Goal: Navigation & Orientation: Find specific page/section

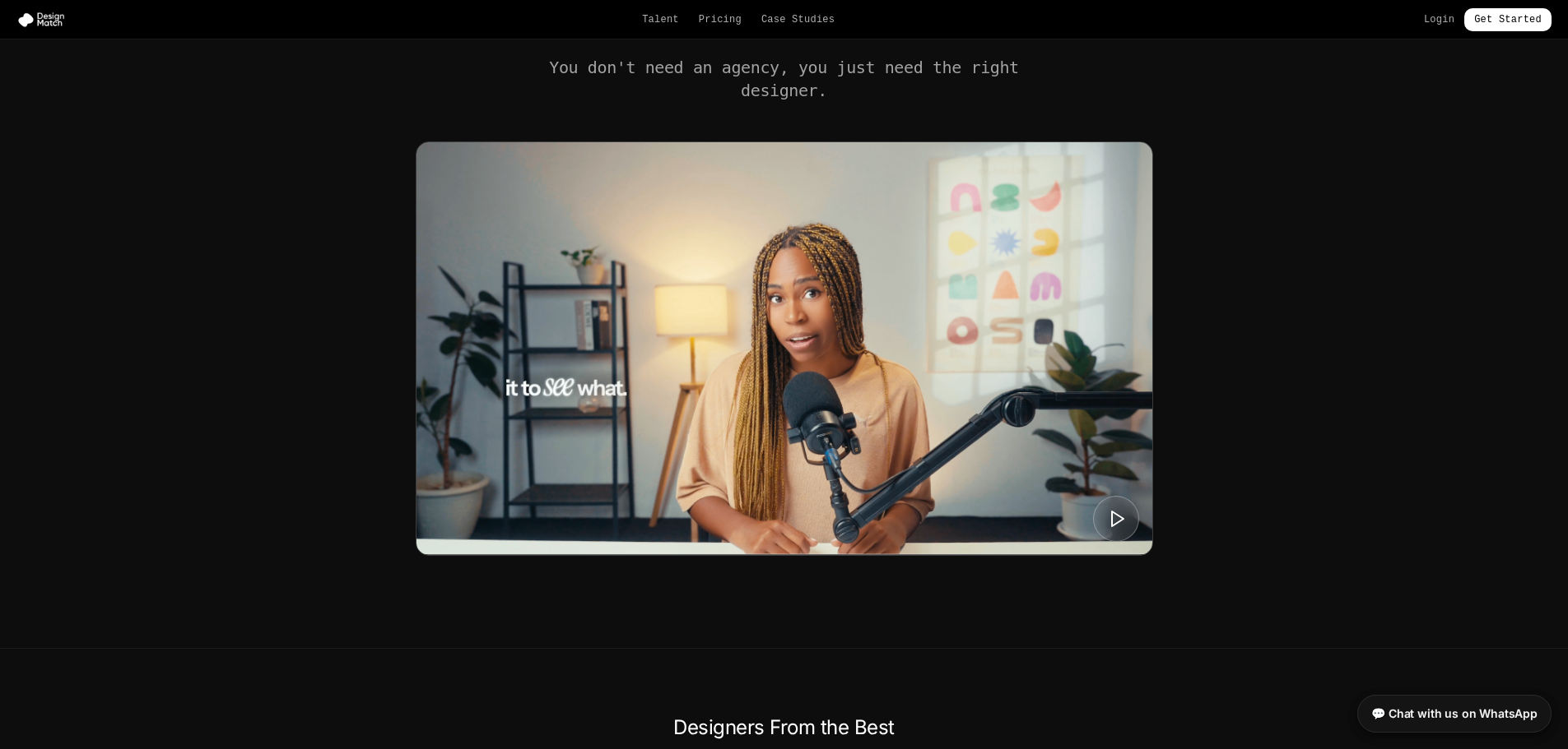
scroll to position [575, 0]
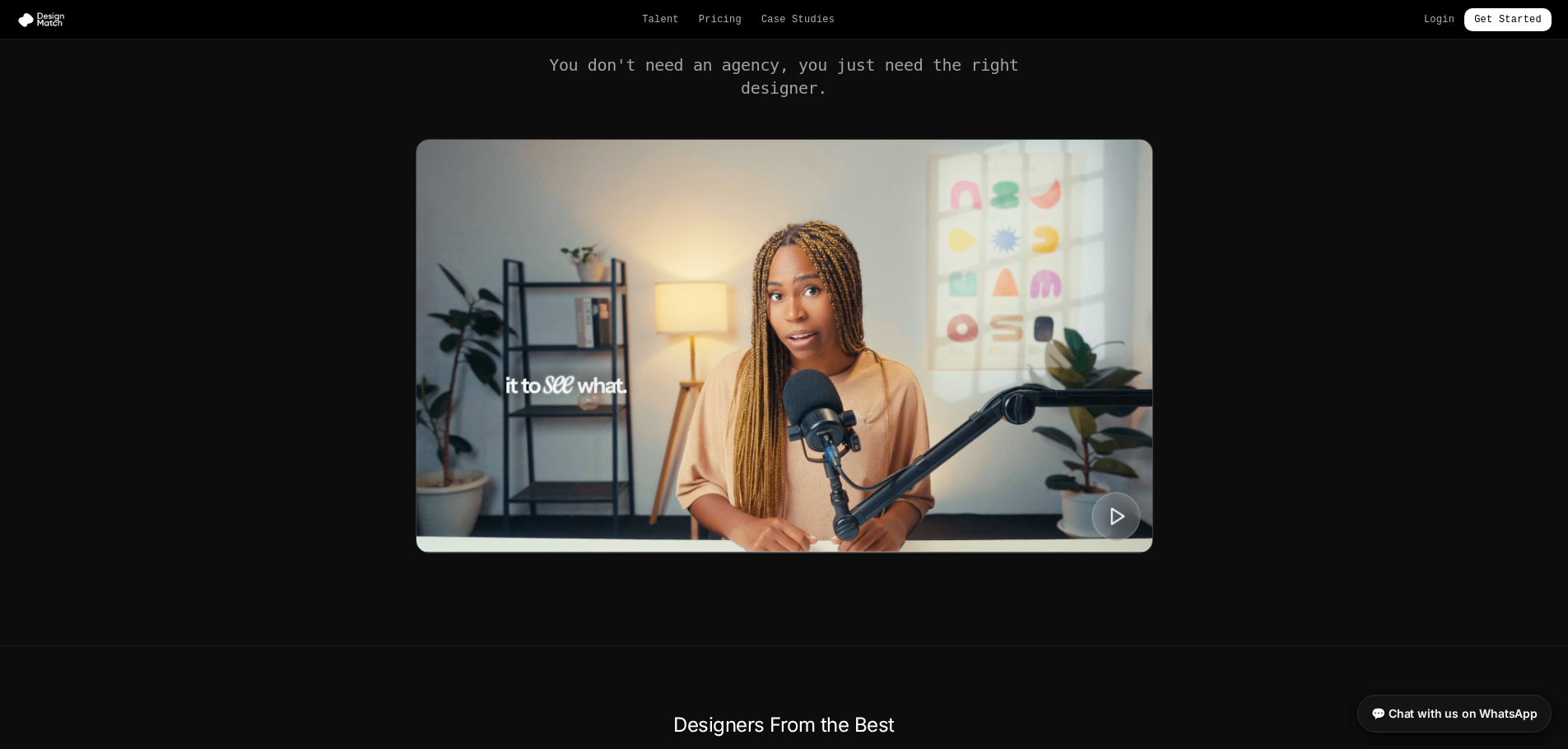
click at [1117, 512] on polygon at bounding box center [1117, 517] width 12 height 16
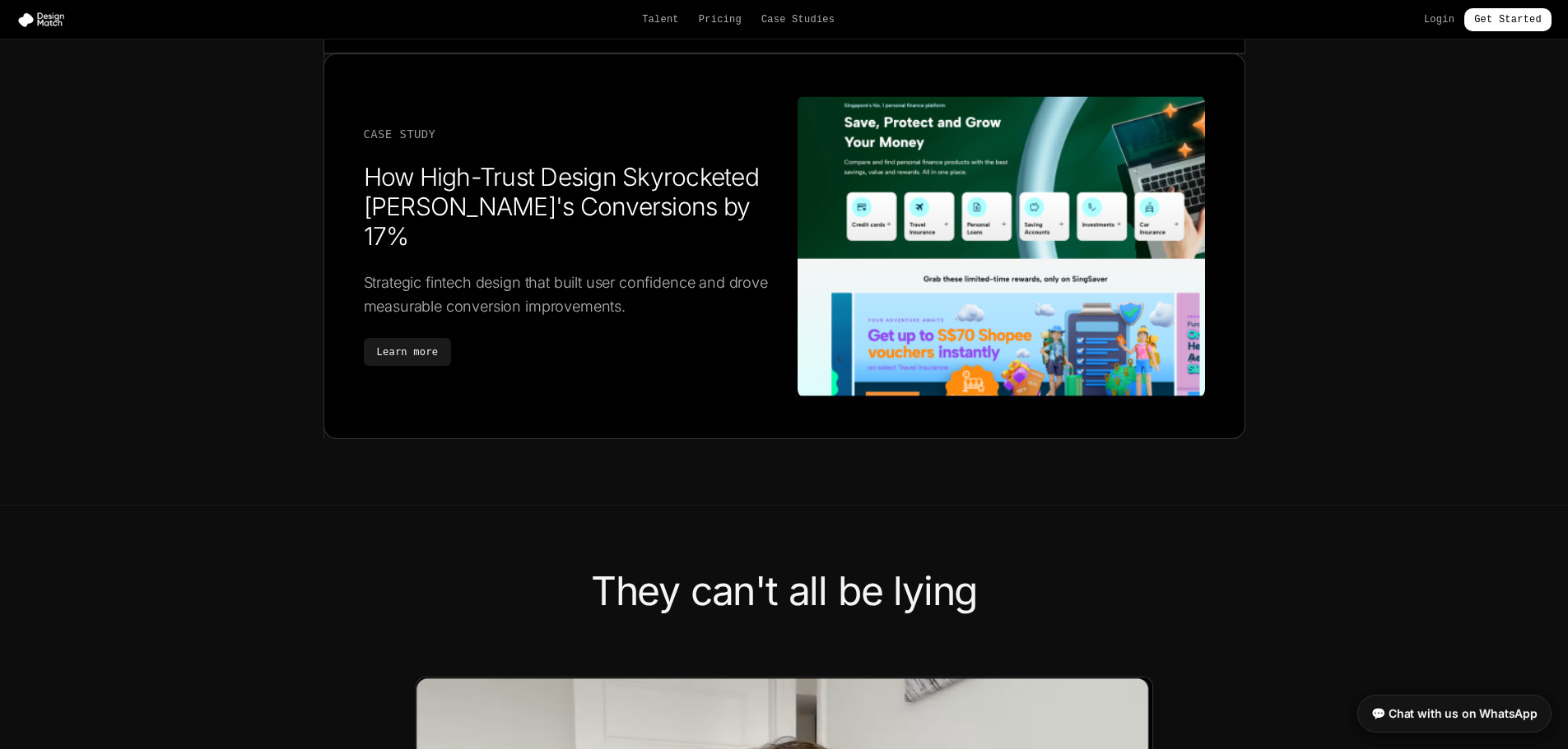
scroll to position [3537, 0]
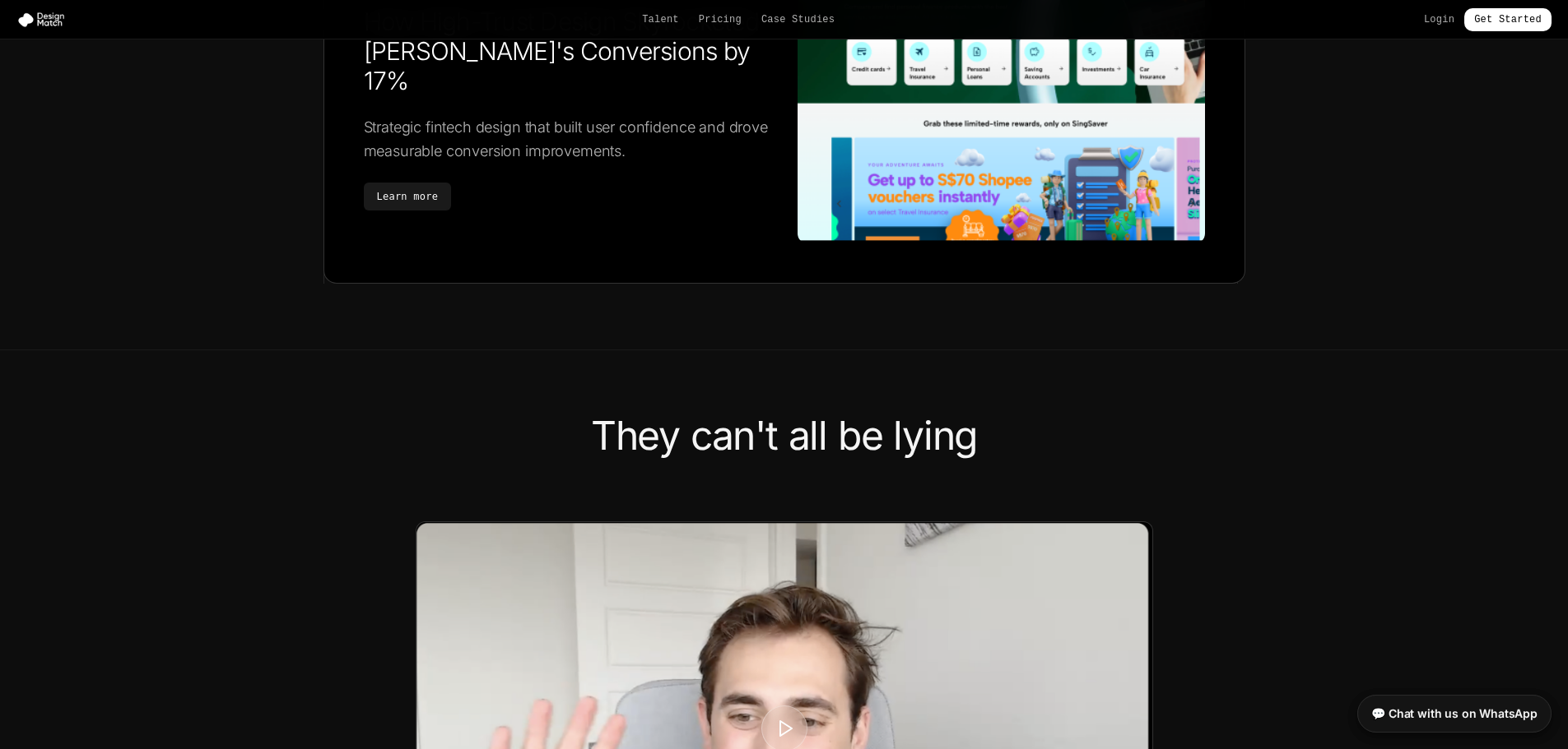
scroll to position [3784, 0]
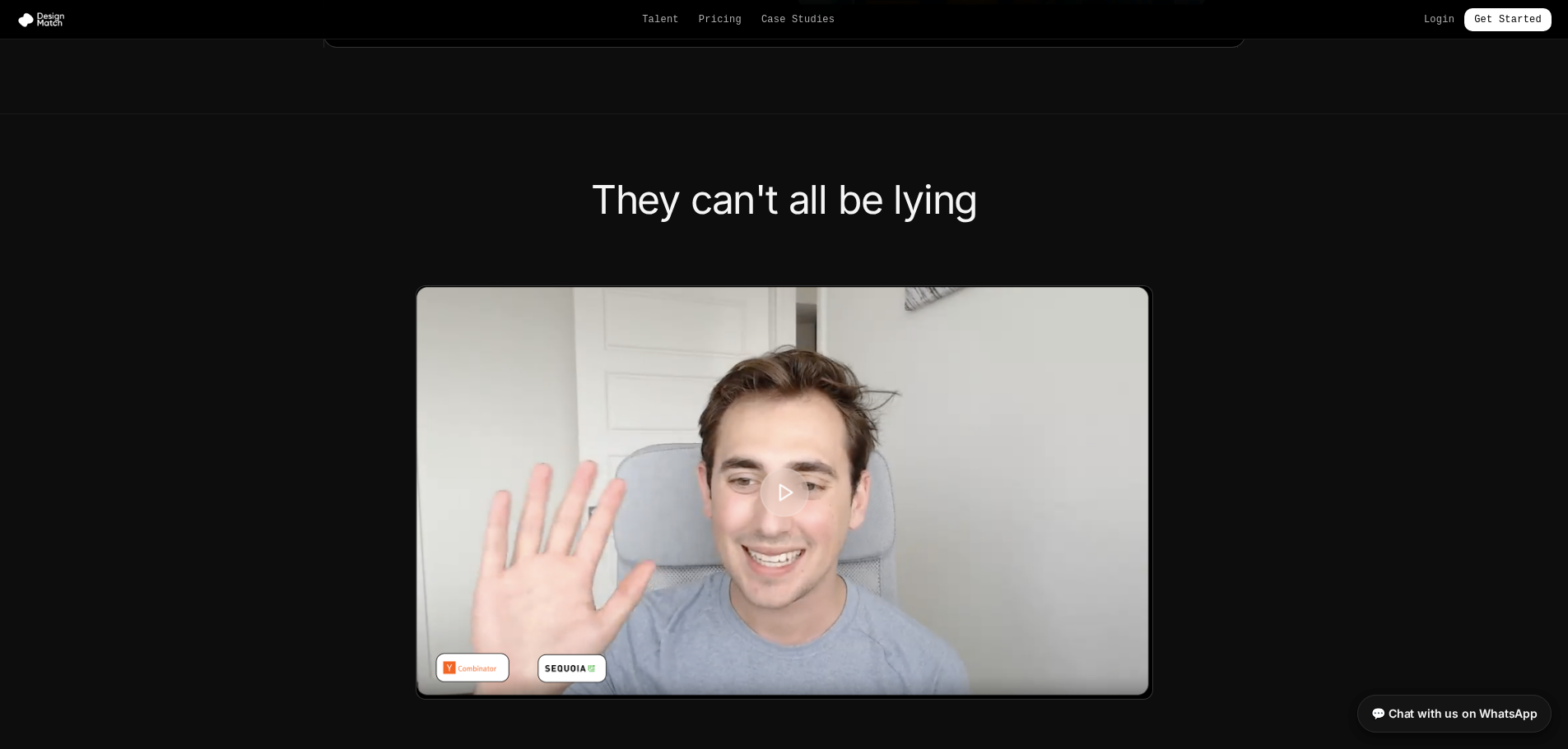
click at [787, 487] on icon at bounding box center [784, 492] width 20 height 20
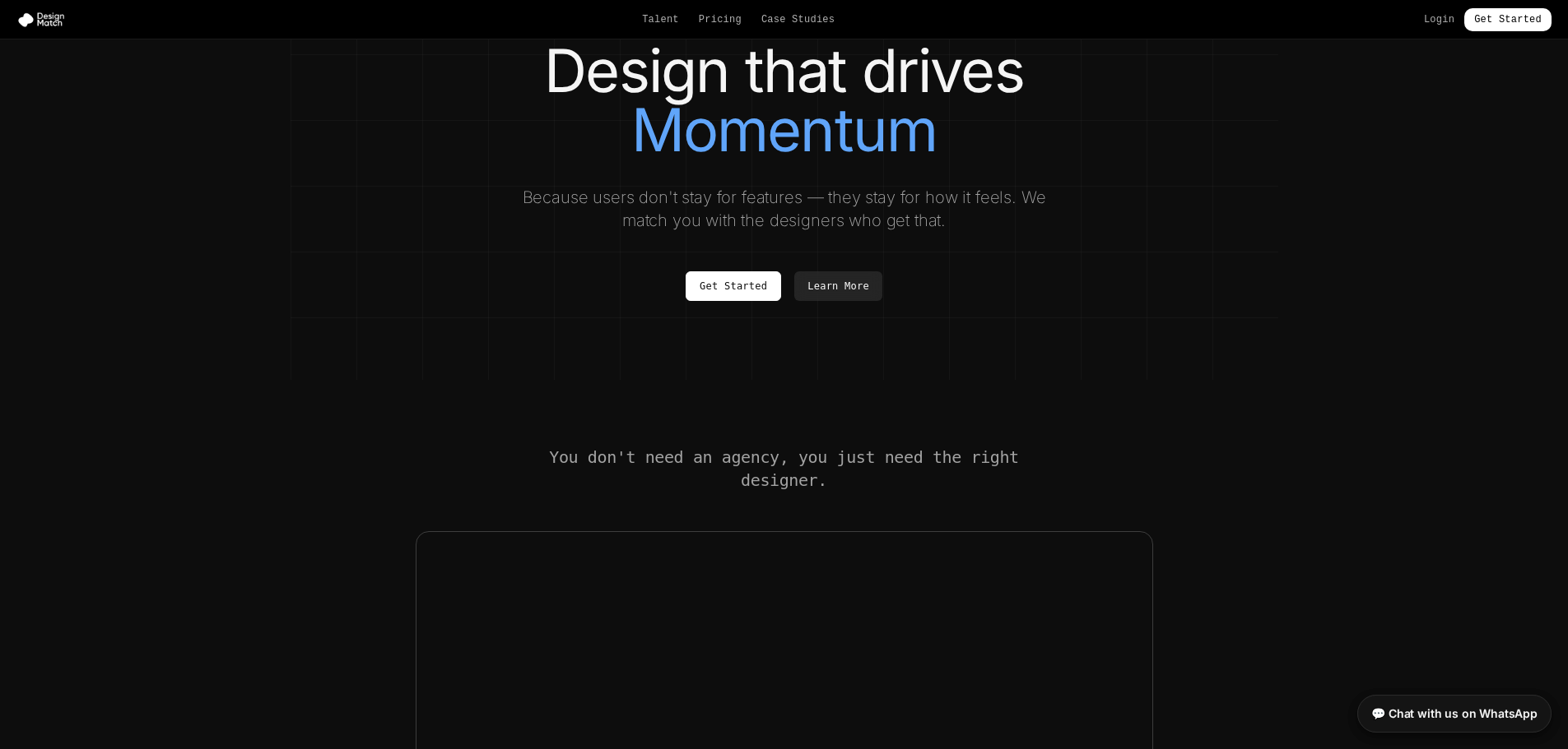
scroll to position [0, 0]
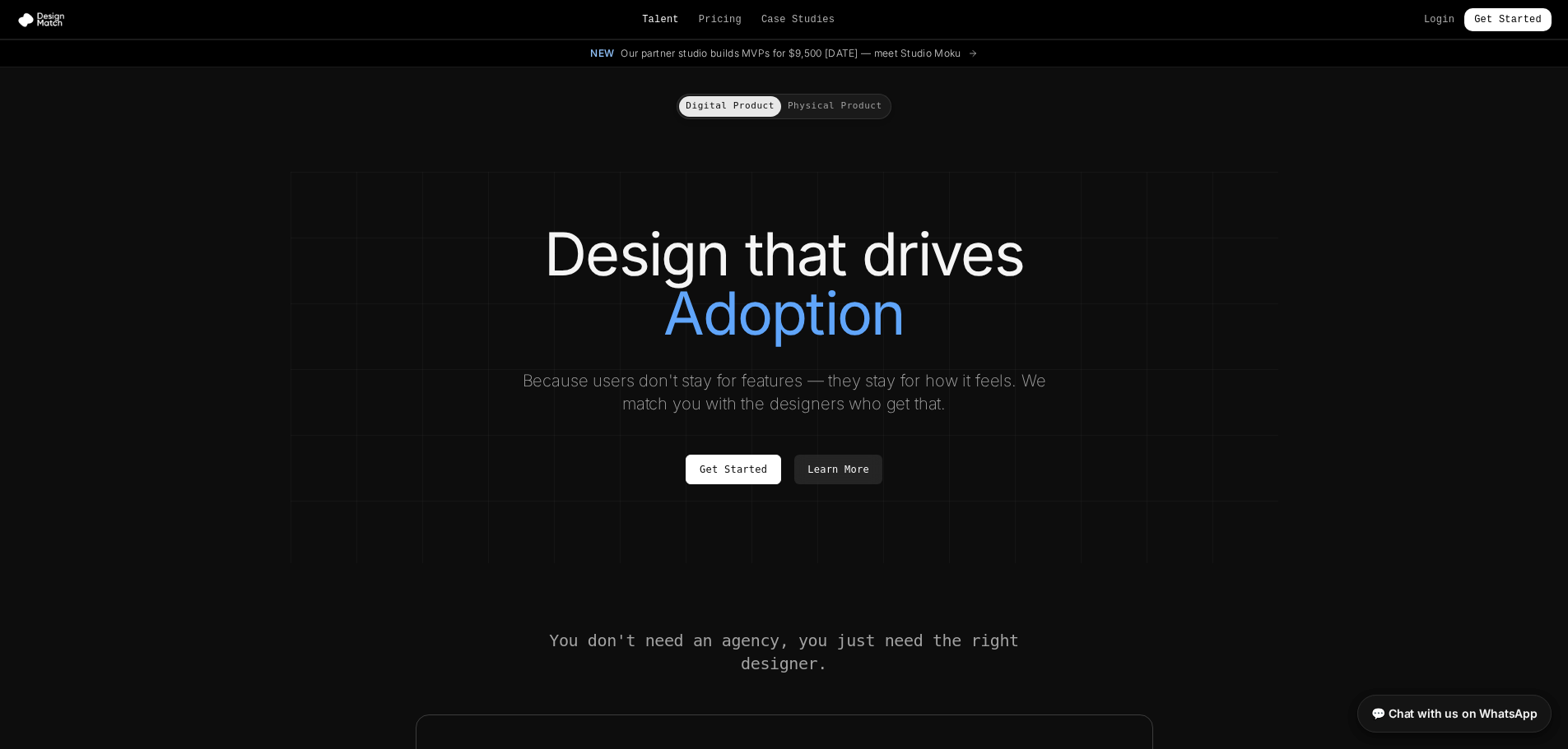
click at [669, 14] on link "Talent" at bounding box center [661, 19] width 37 height 13
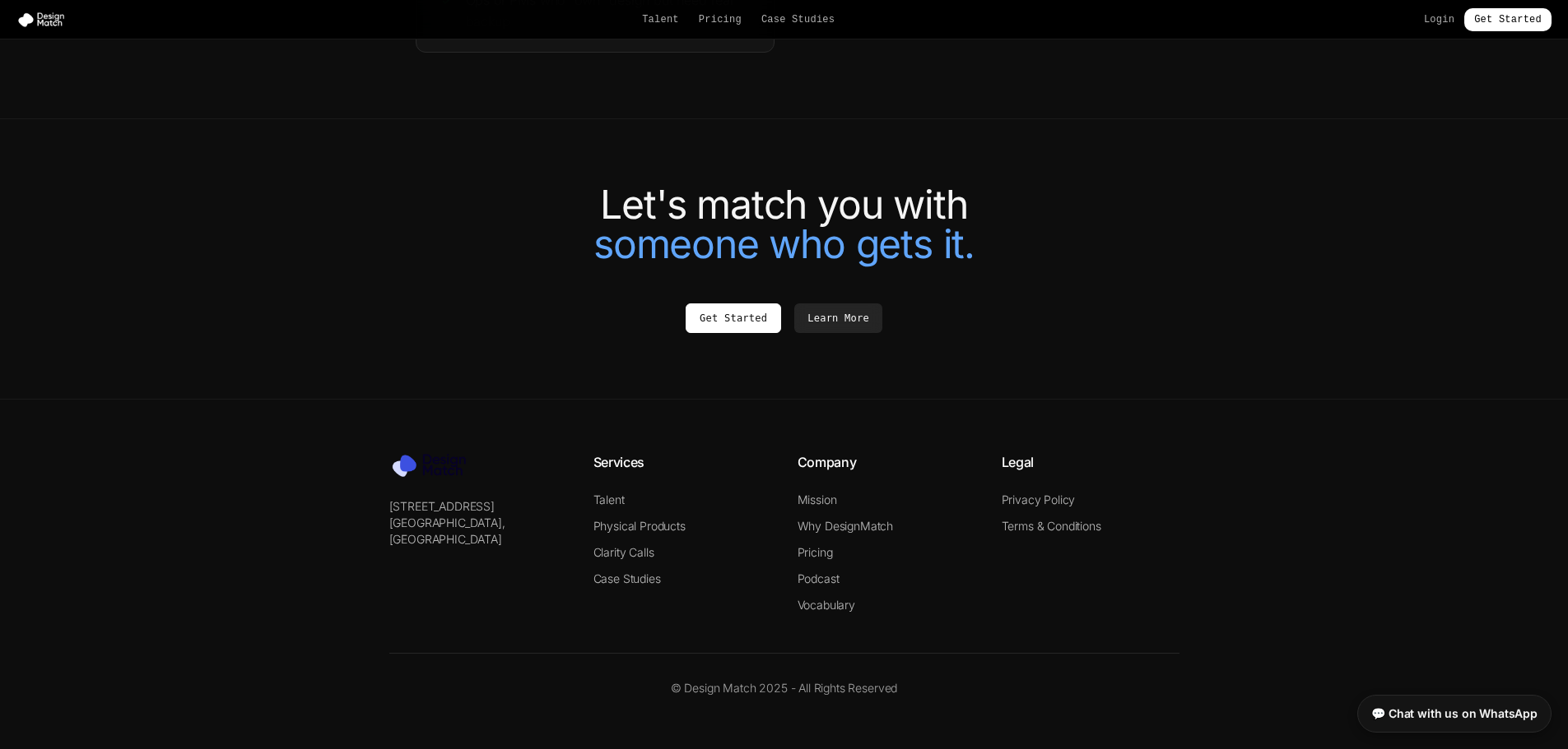
scroll to position [3561, 0]
click at [640, 528] on link "Physical Products" at bounding box center [639, 526] width 92 height 14
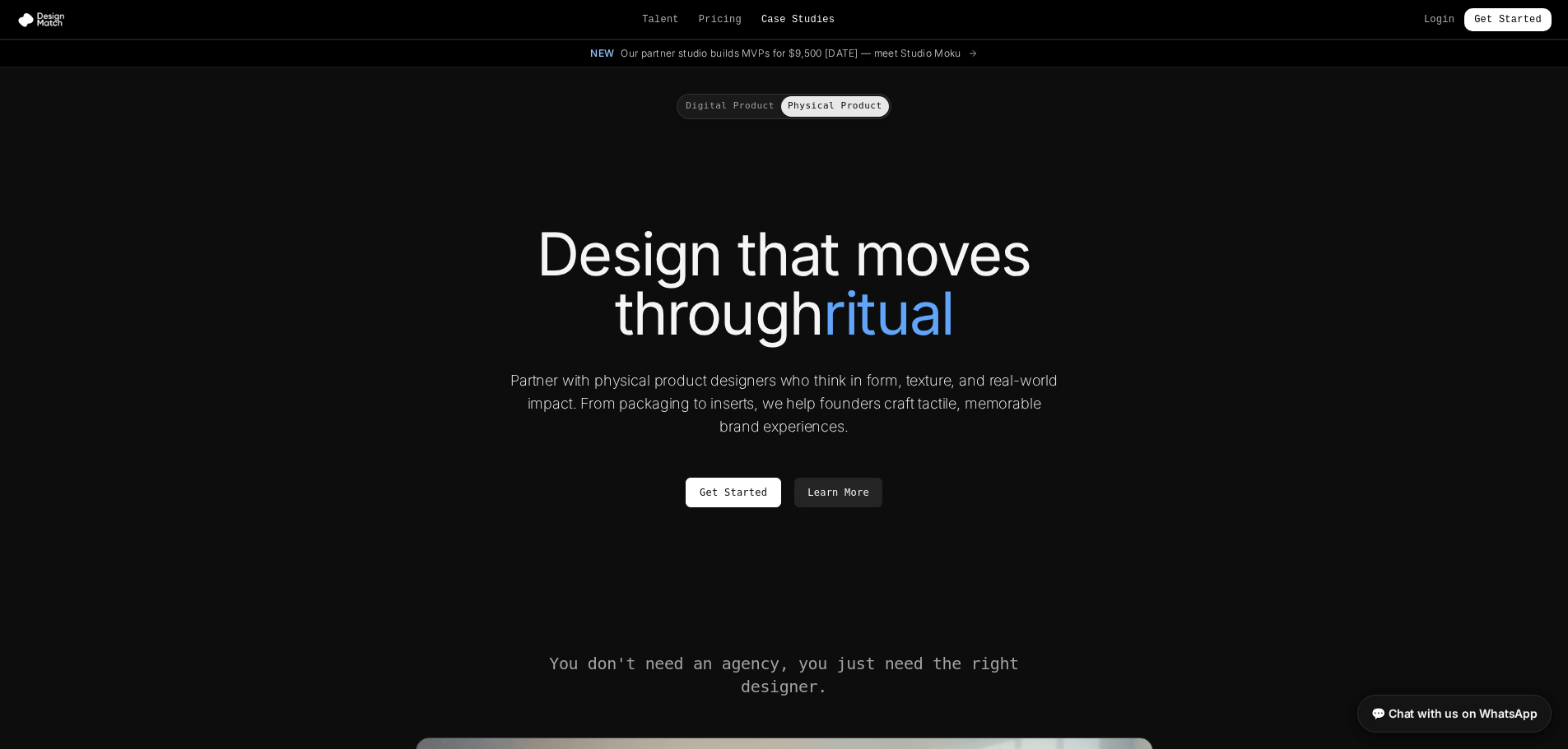
click at [793, 22] on link "Case Studies" at bounding box center [798, 19] width 73 height 13
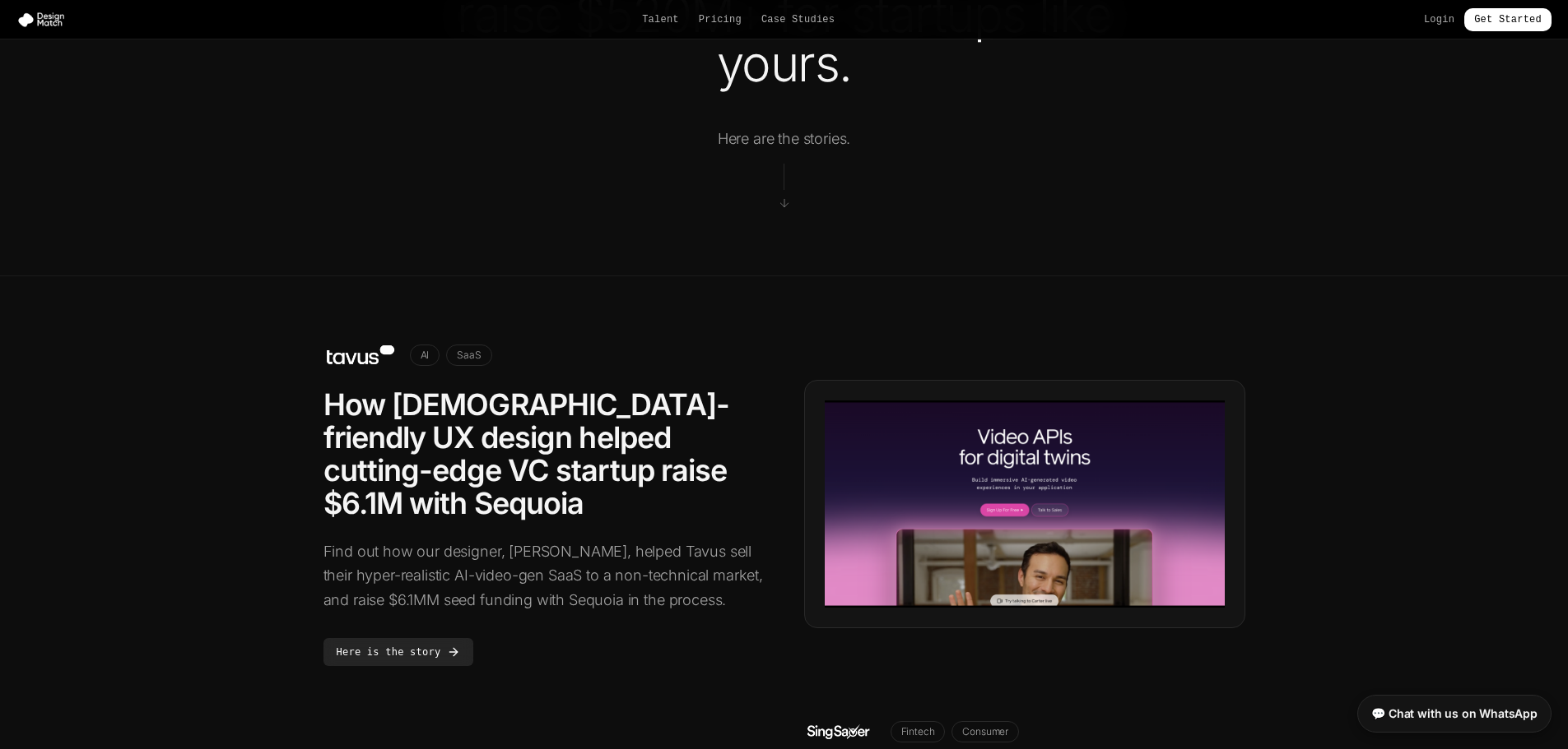
scroll to position [246, 0]
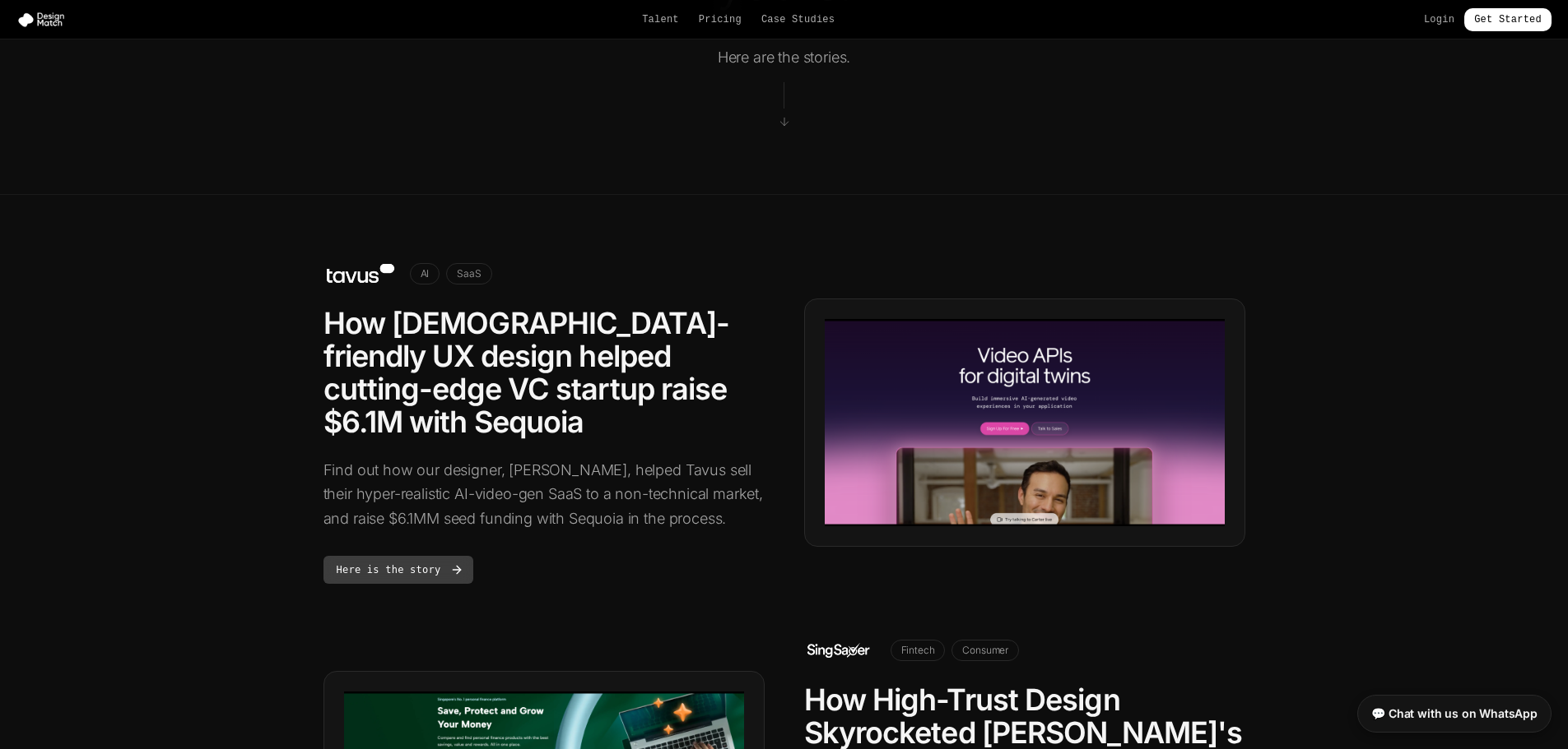
click at [377, 556] on link "Here is the story" at bounding box center [399, 570] width 151 height 28
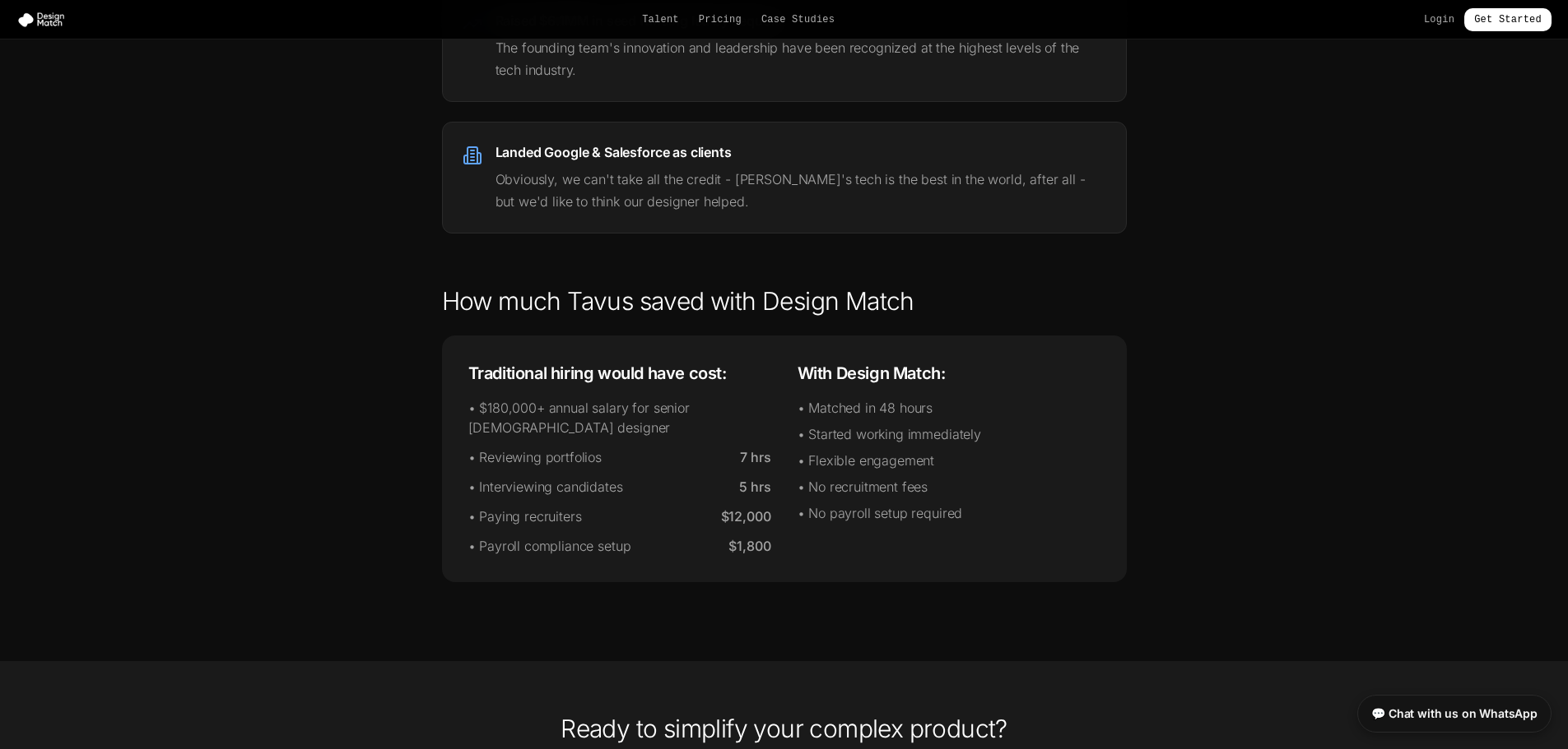
scroll to position [2878, 0]
